Goal: Obtain resource: Obtain resource

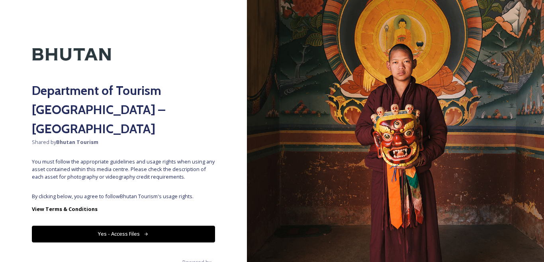
click at [115, 225] on button "Yes - Access Files" at bounding box center [123, 233] width 183 height 16
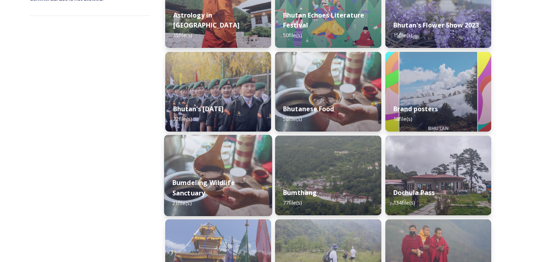
scroll to position [199, 0]
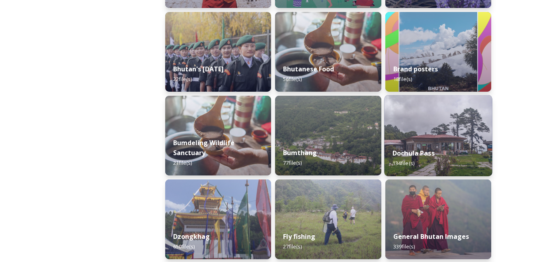
click at [434, 143] on div "Dochula Pass 134 file(s)" at bounding box center [438, 158] width 108 height 36
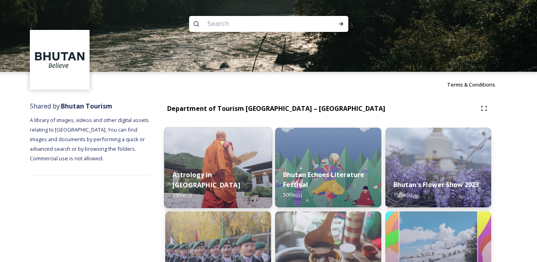
click at [200, 152] on img at bounding box center [218, 167] width 108 height 81
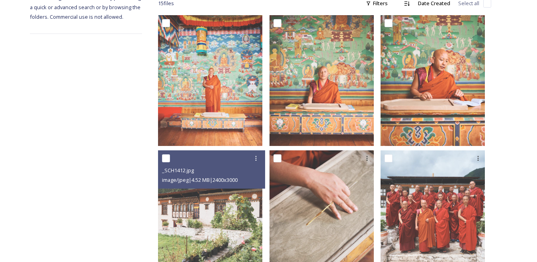
scroll to position [139, 0]
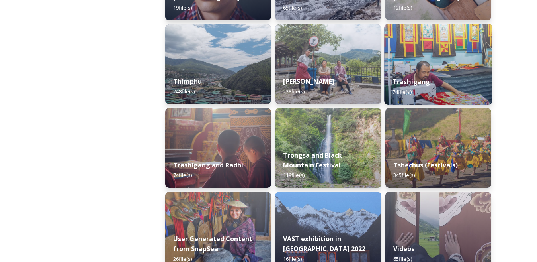
scroll to position [955, 0]
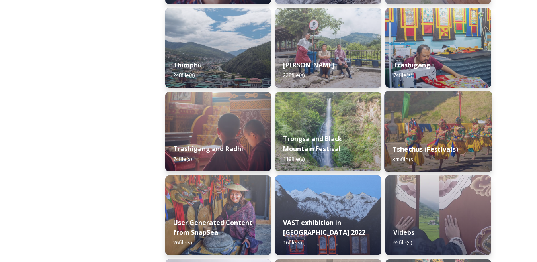
click at [420, 123] on img at bounding box center [438, 131] width 108 height 81
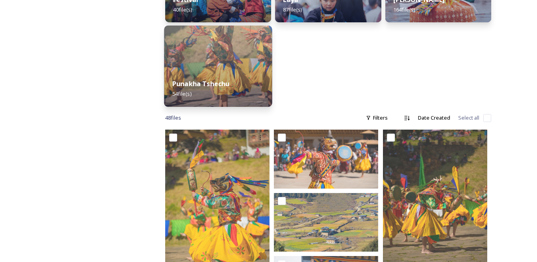
scroll to position [199, 0]
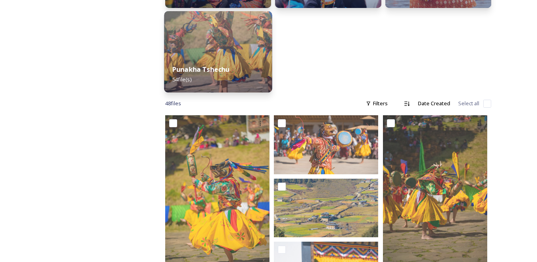
click at [237, 54] on img at bounding box center [218, 51] width 108 height 81
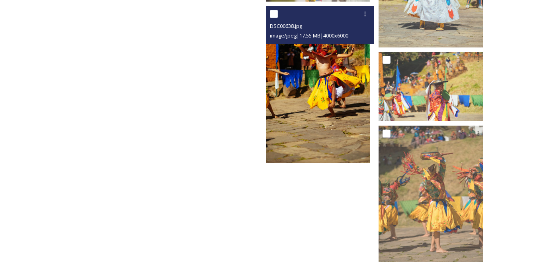
scroll to position [1943, 0]
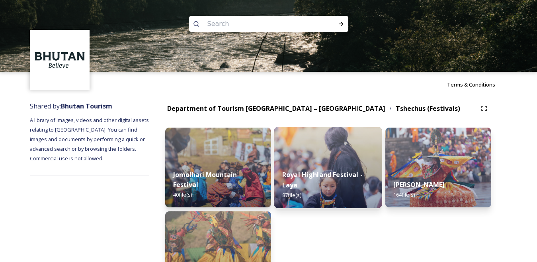
click at [348, 149] on img at bounding box center [328, 167] width 108 height 81
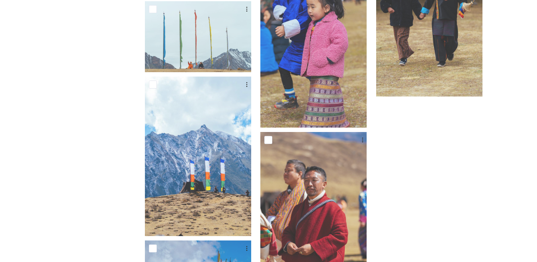
scroll to position [3558, 0]
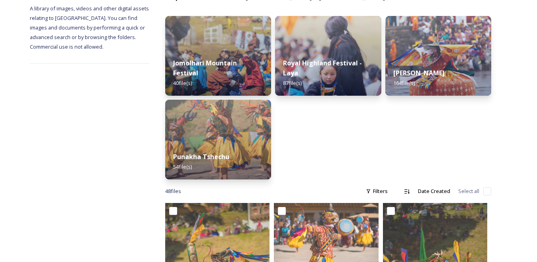
scroll to position [119, 0]
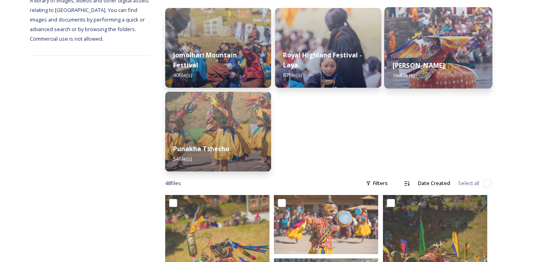
click at [442, 43] on img at bounding box center [438, 47] width 108 height 81
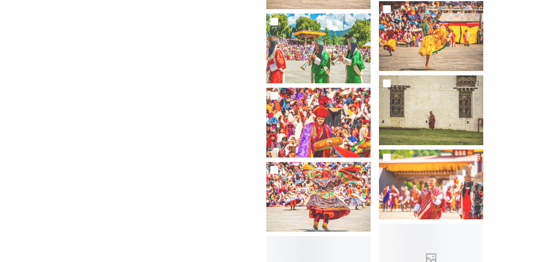
scroll to position [4857, 0]
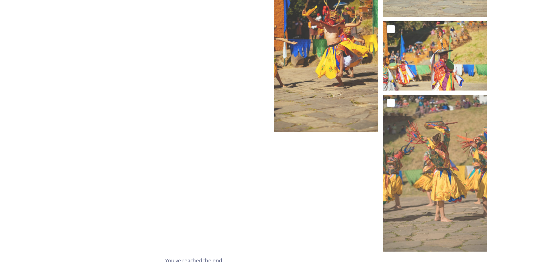
scroll to position [2106, 0]
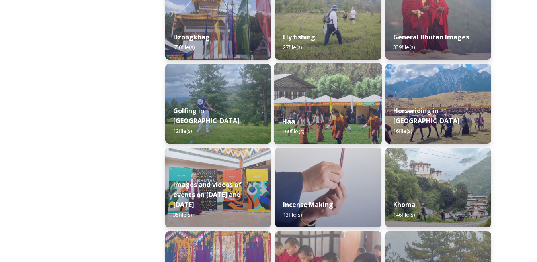
scroll to position [438, 0]
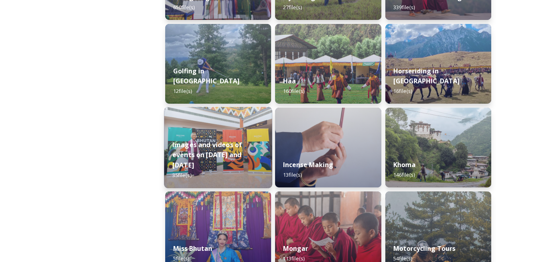
click at [207, 164] on strong "Images and videos of events on [DATE] and [DATE]" at bounding box center [207, 154] width 70 height 29
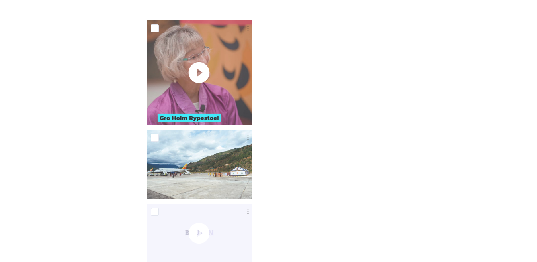
scroll to position [1207, 0]
